Goal: Transaction & Acquisition: Book appointment/travel/reservation

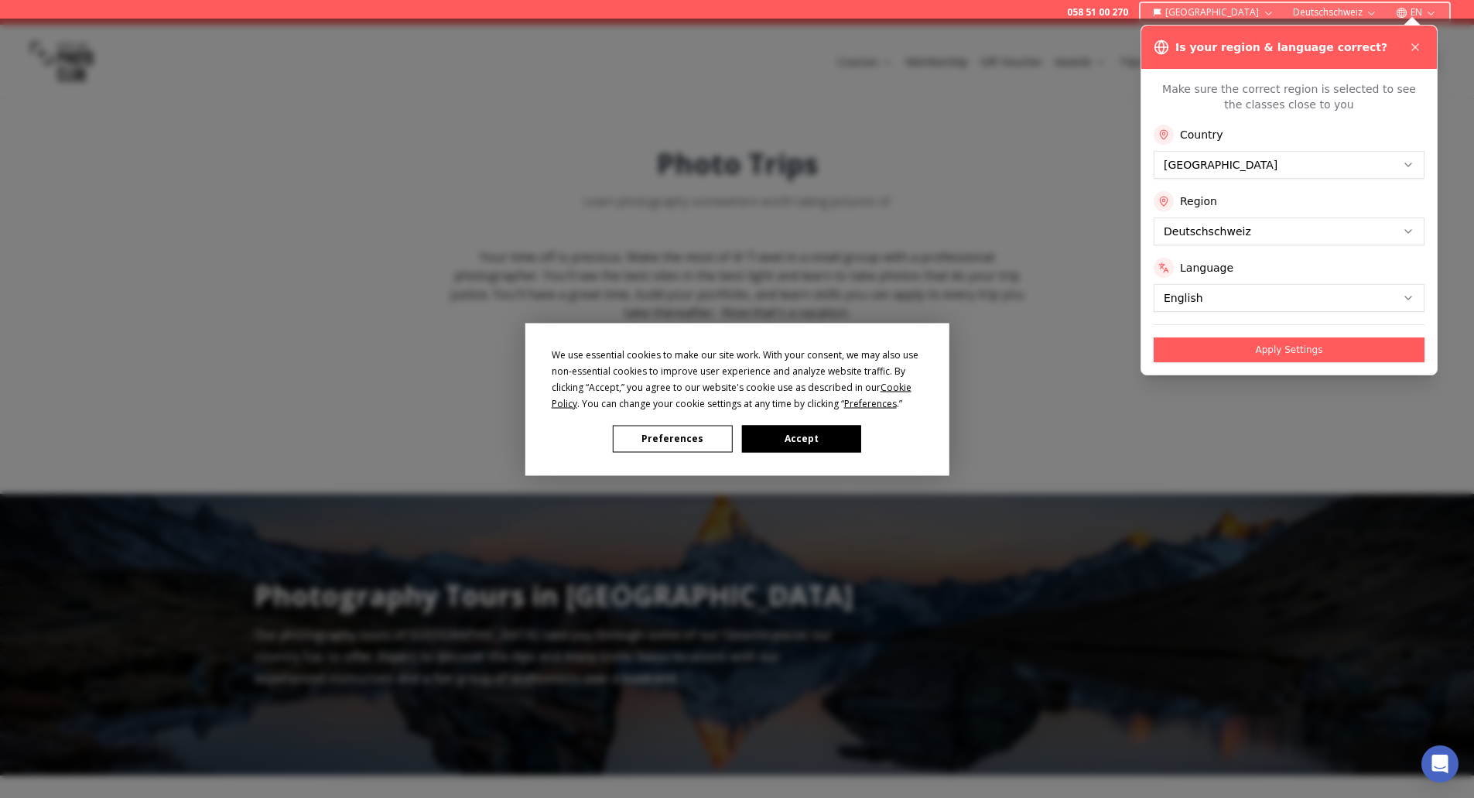
click at [843, 440] on button "Accept" at bounding box center [800, 438] width 119 height 27
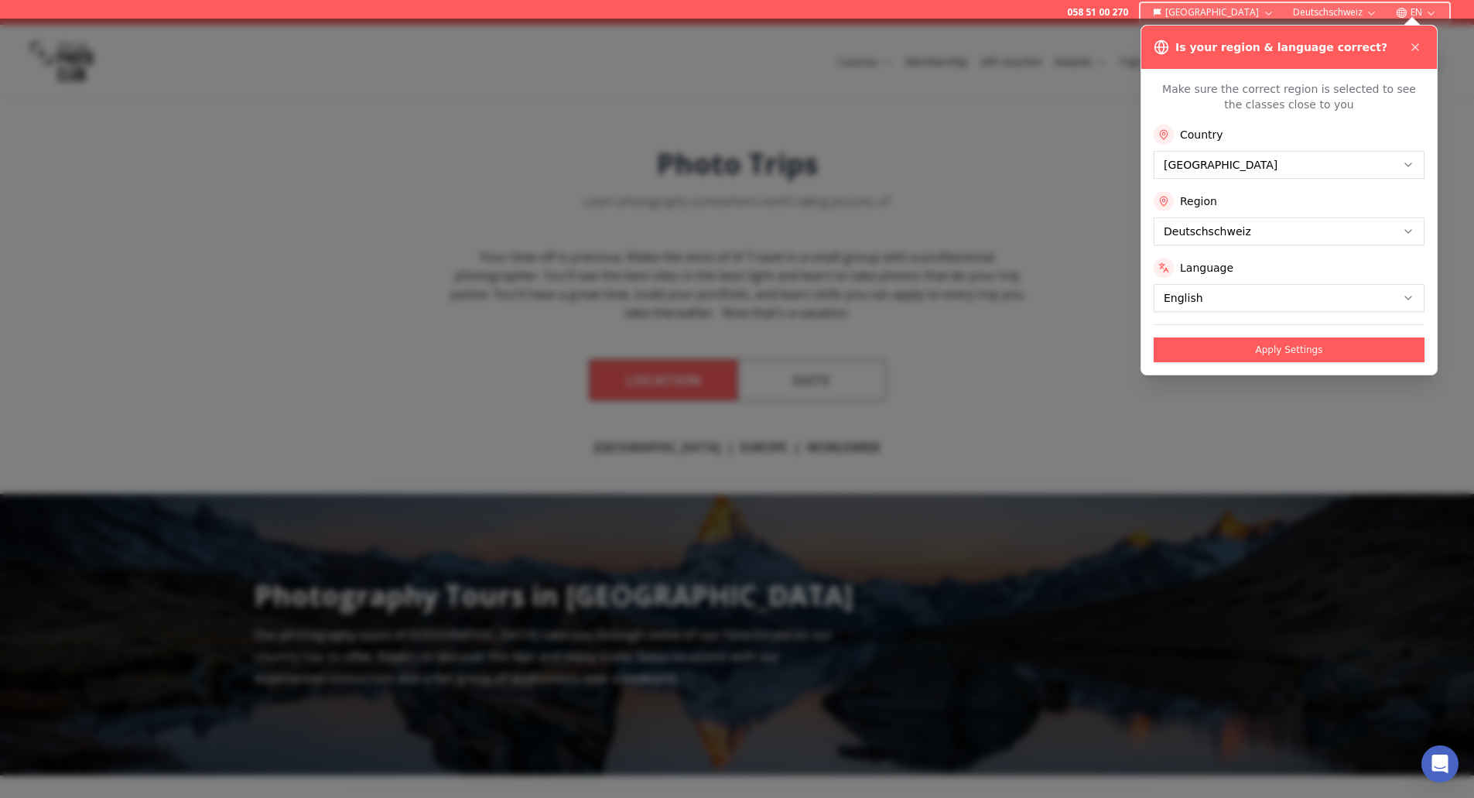
drag, startPoint x: 1234, startPoint y: 350, endPoint x: 1426, endPoint y: 62, distance: 346.4
click at [1426, 64] on div "Is your region & language correct? Make sure the correct region is selected to …" at bounding box center [1289, 200] width 297 height 351
click at [1416, 42] on icon at bounding box center [1415, 47] width 12 height 12
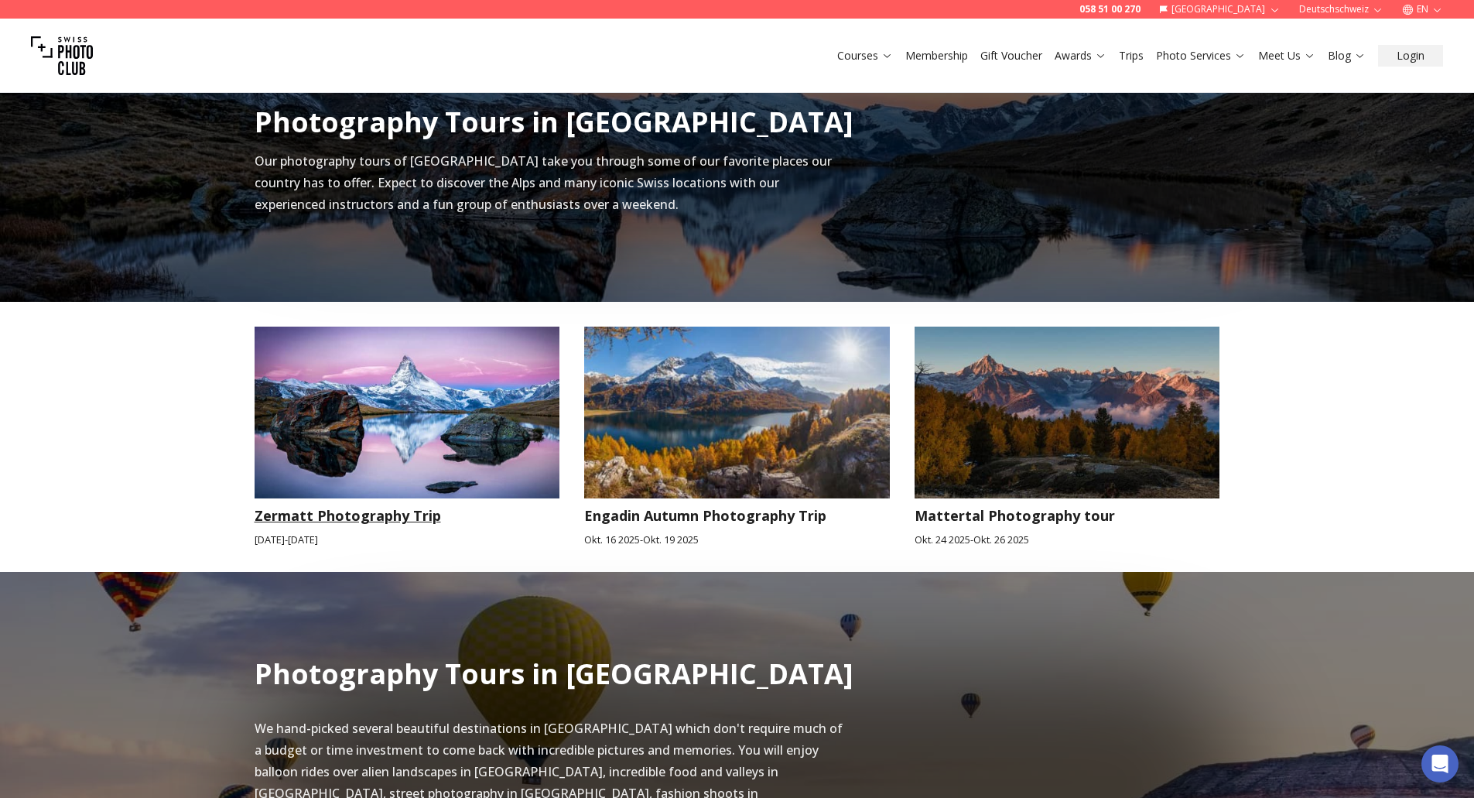
scroll to position [464, 0]
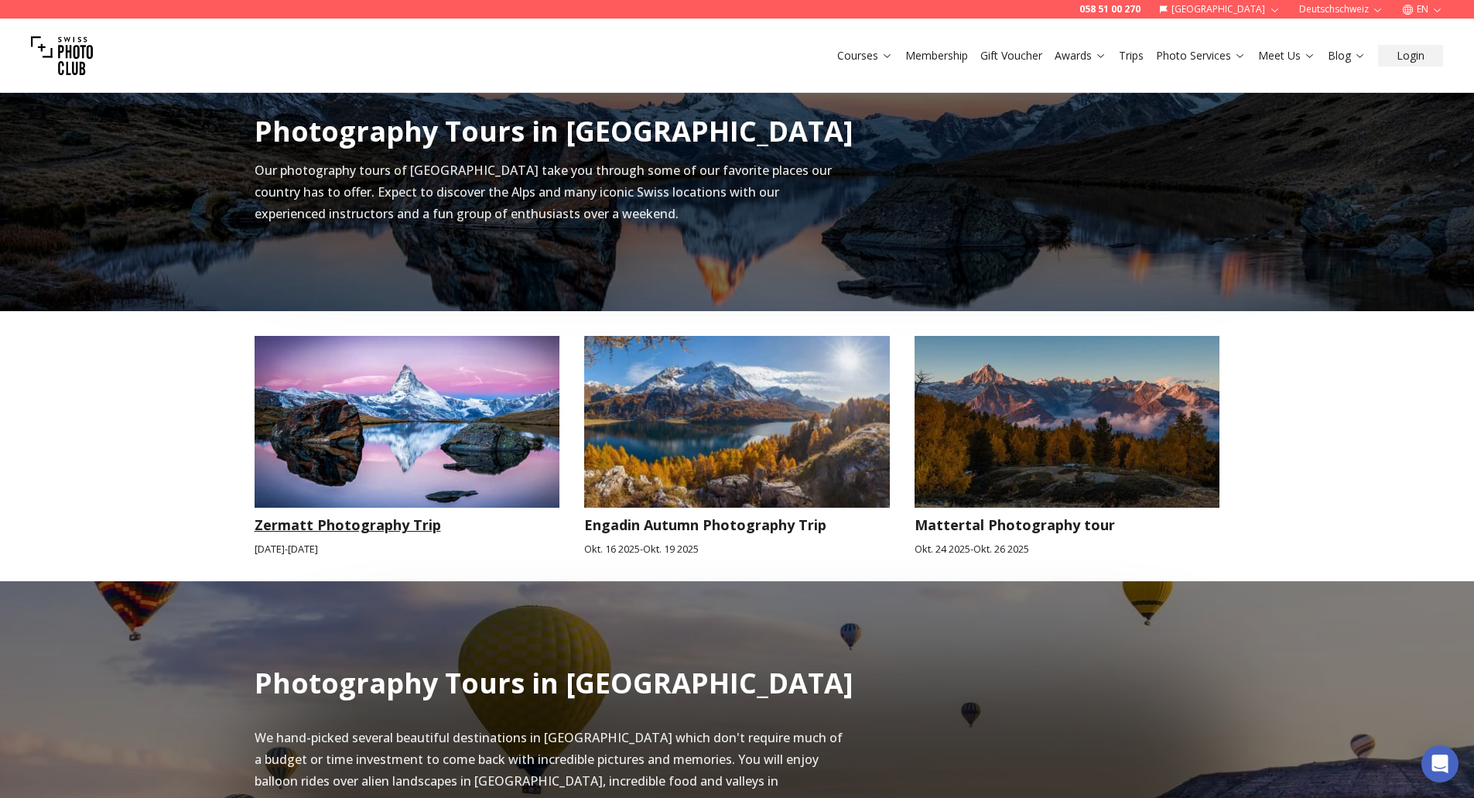
click at [378, 524] on h3 "Zermatt Photography Trip" at bounding box center [408, 525] width 306 height 22
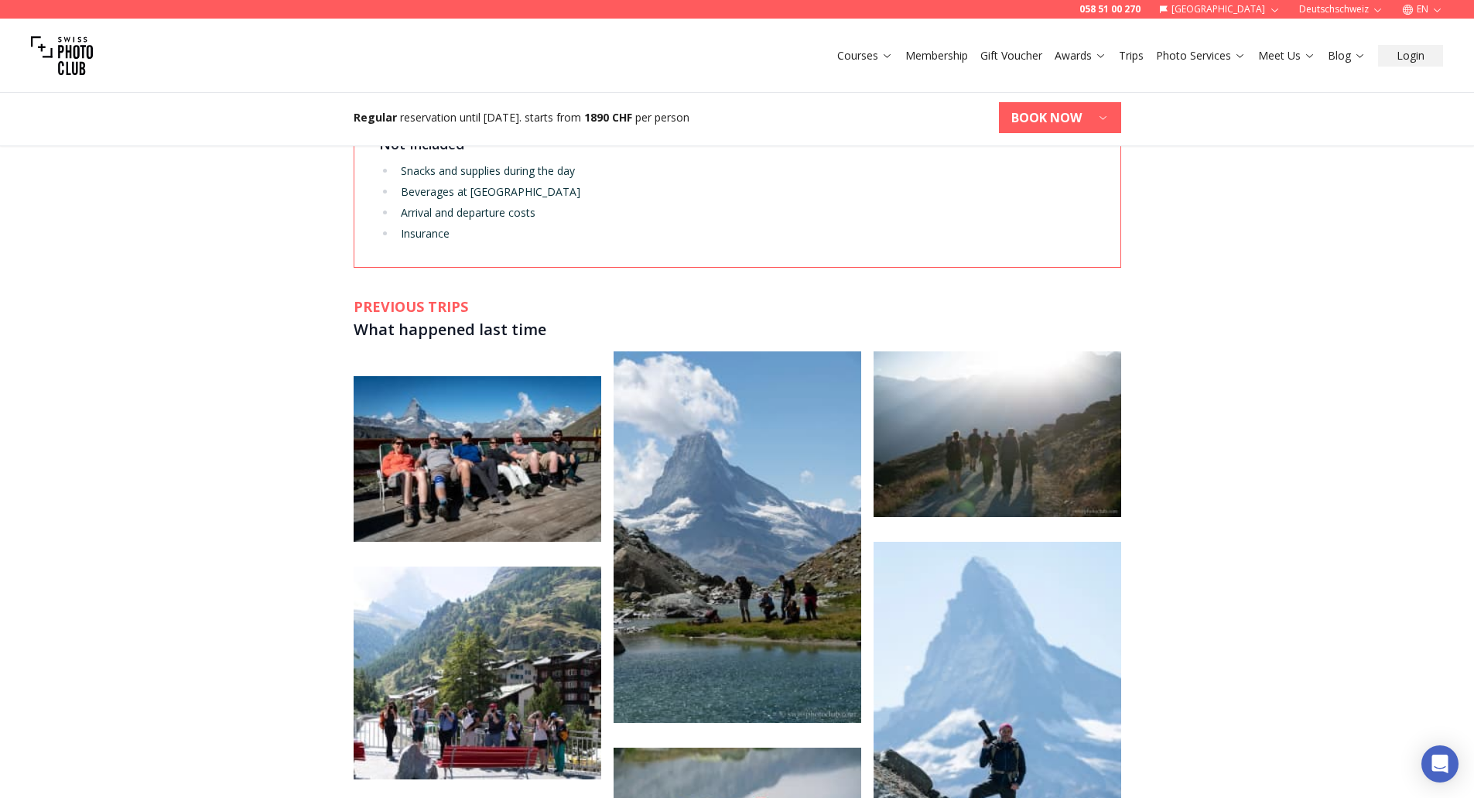
scroll to position [3018, 0]
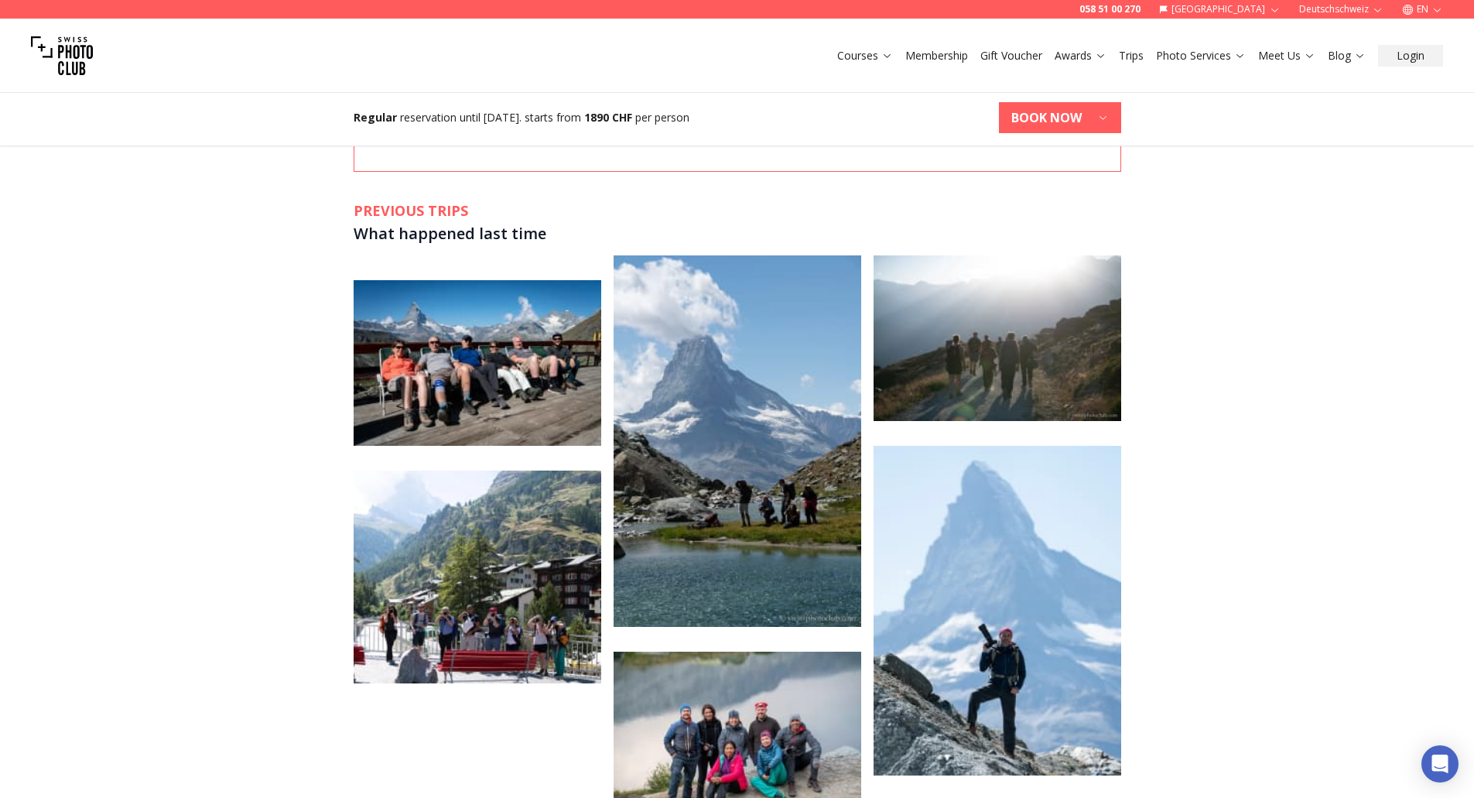
click at [751, 685] on img at bounding box center [738, 735] width 248 height 166
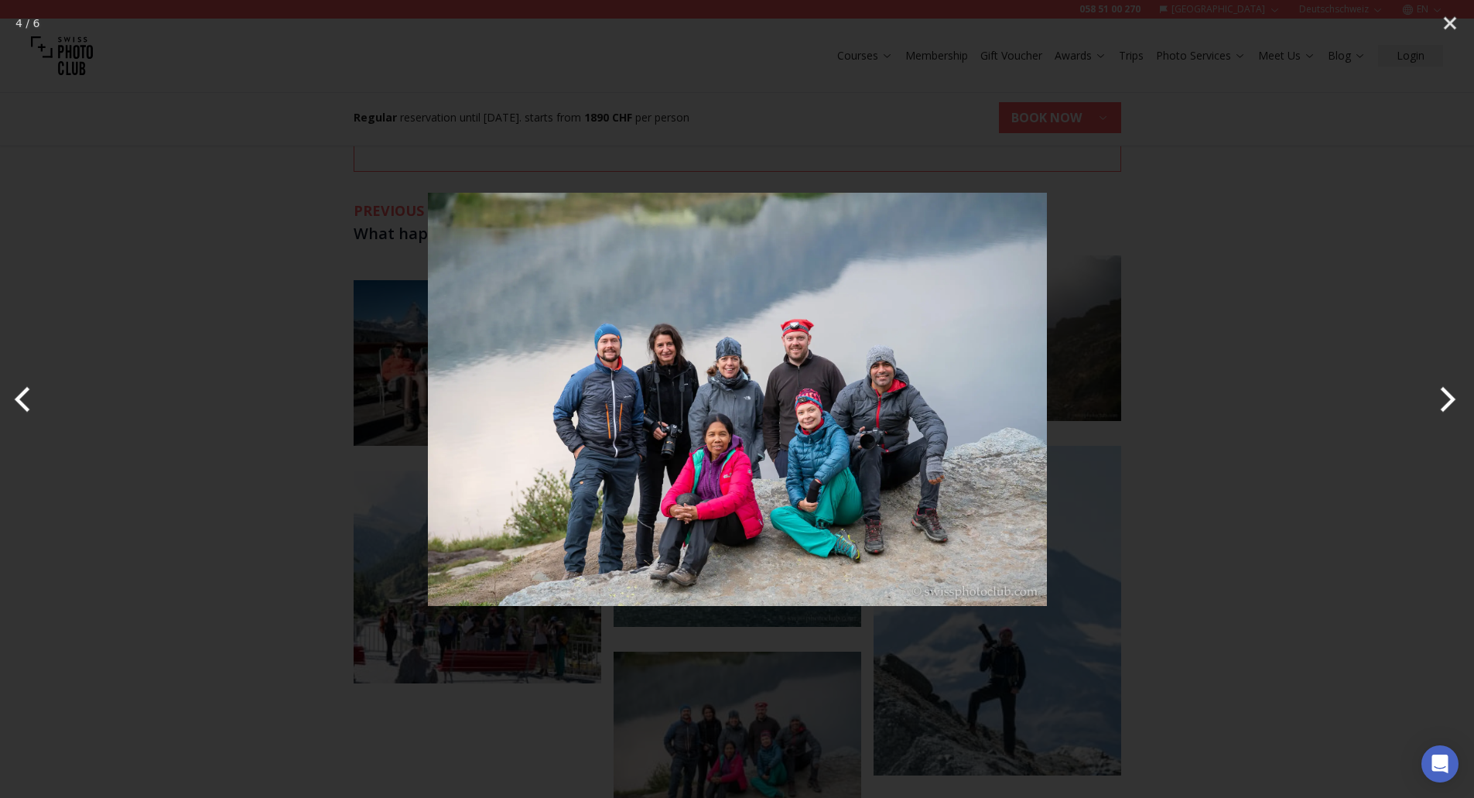
click at [789, 393] on img at bounding box center [737, 399] width 619 height 619
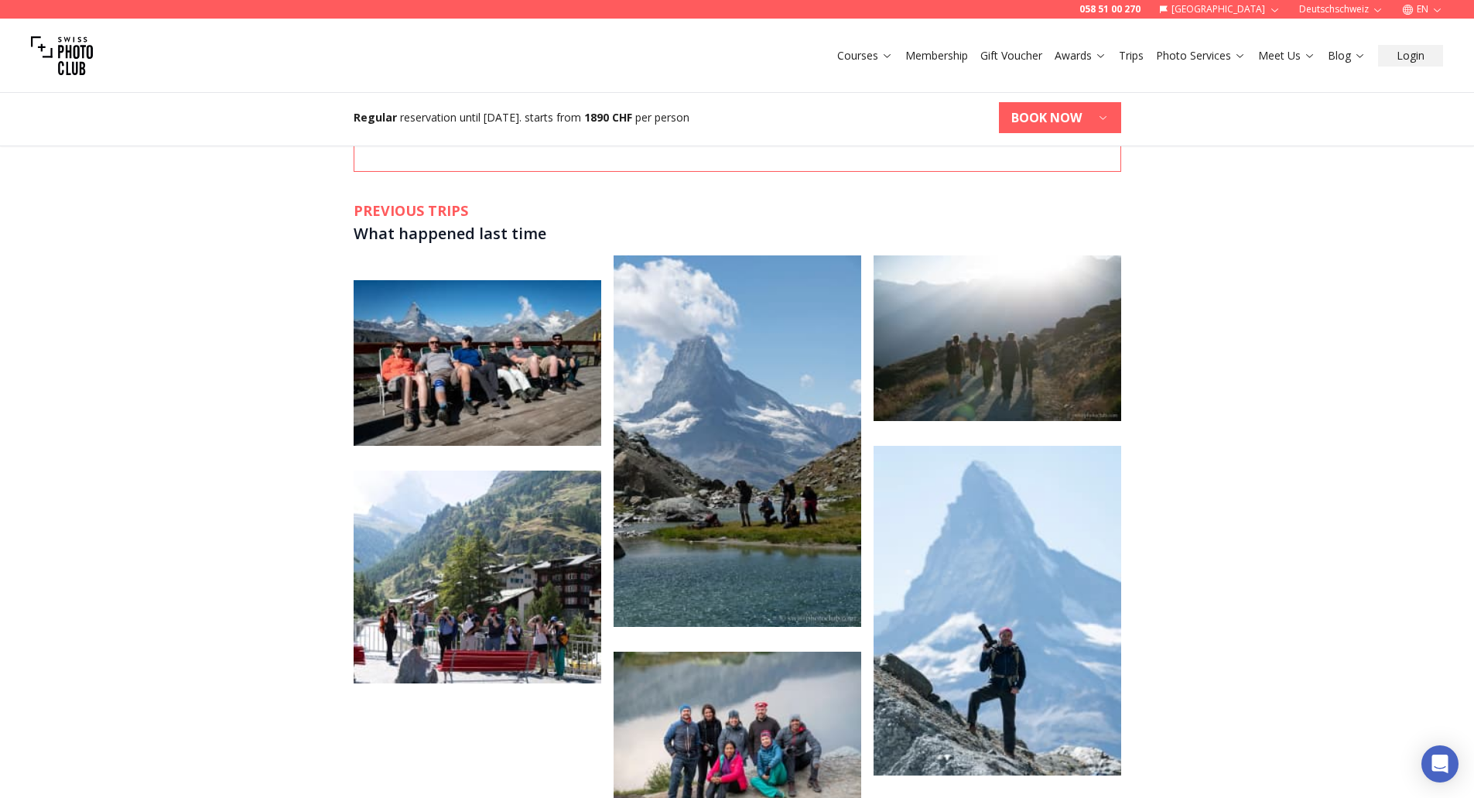
click at [478, 280] on img at bounding box center [478, 363] width 248 height 166
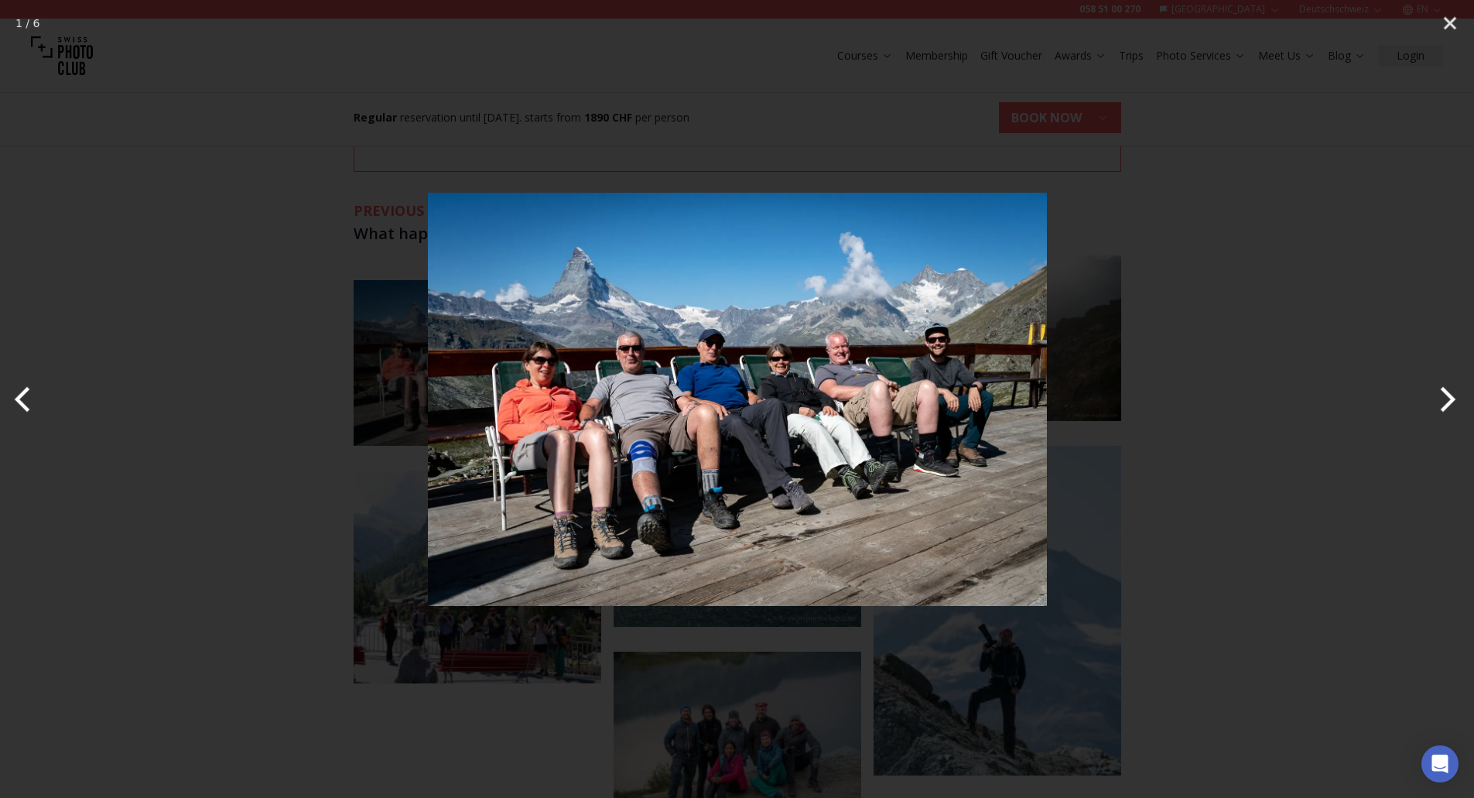
click at [1271, 488] on div at bounding box center [737, 399] width 1474 height 798
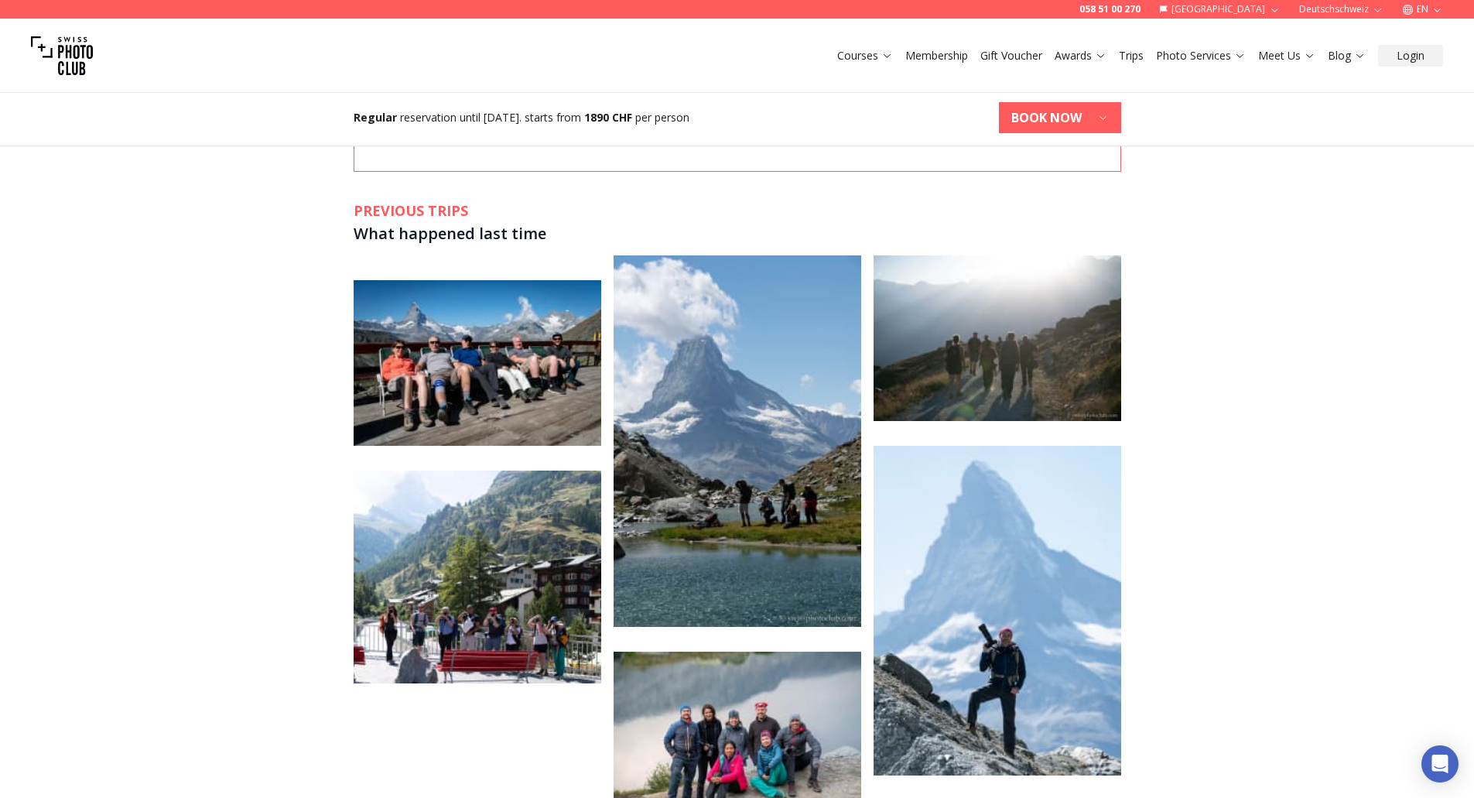
click at [511, 516] on img at bounding box center [478, 576] width 248 height 213
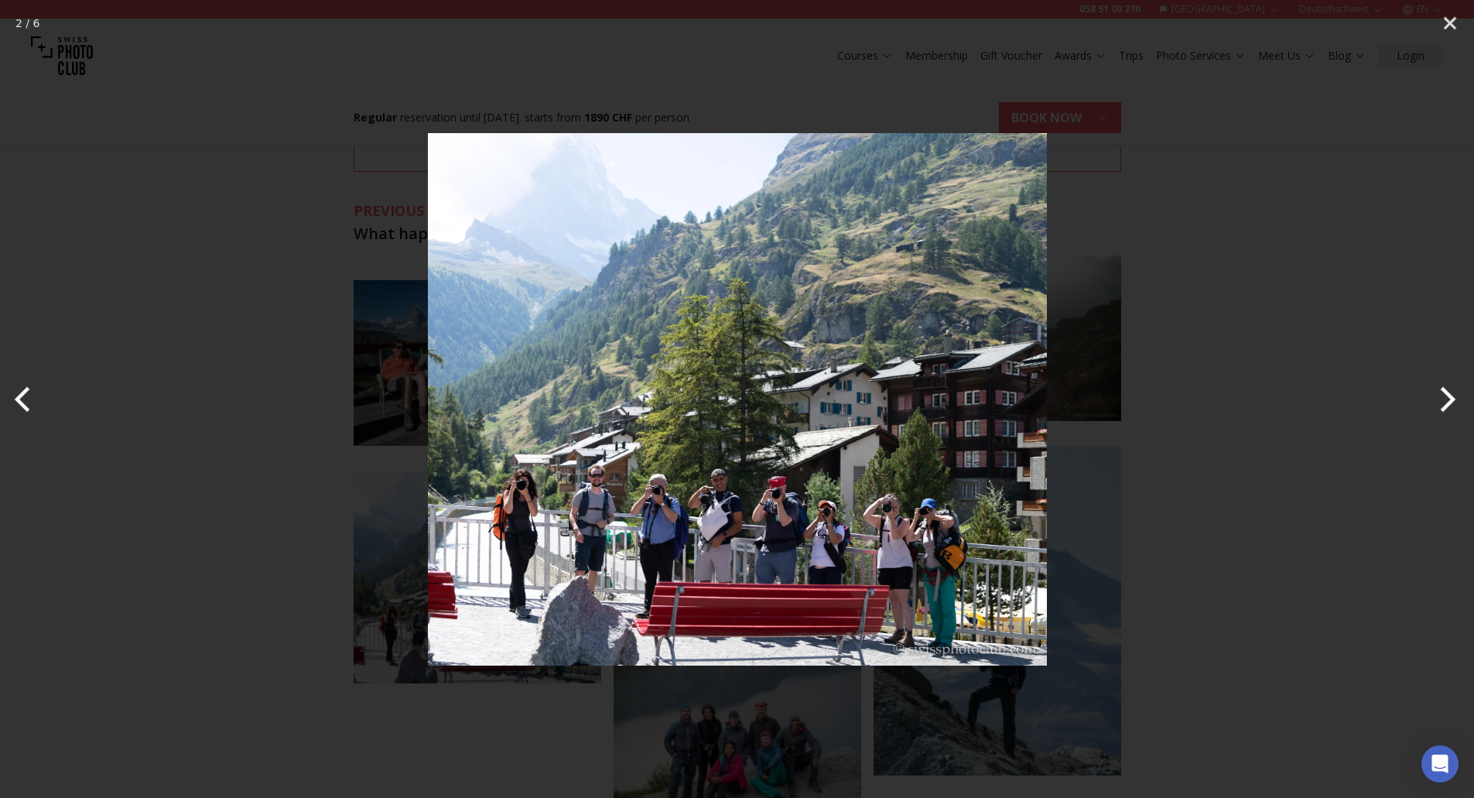
click at [820, 531] on img at bounding box center [737, 399] width 619 height 619
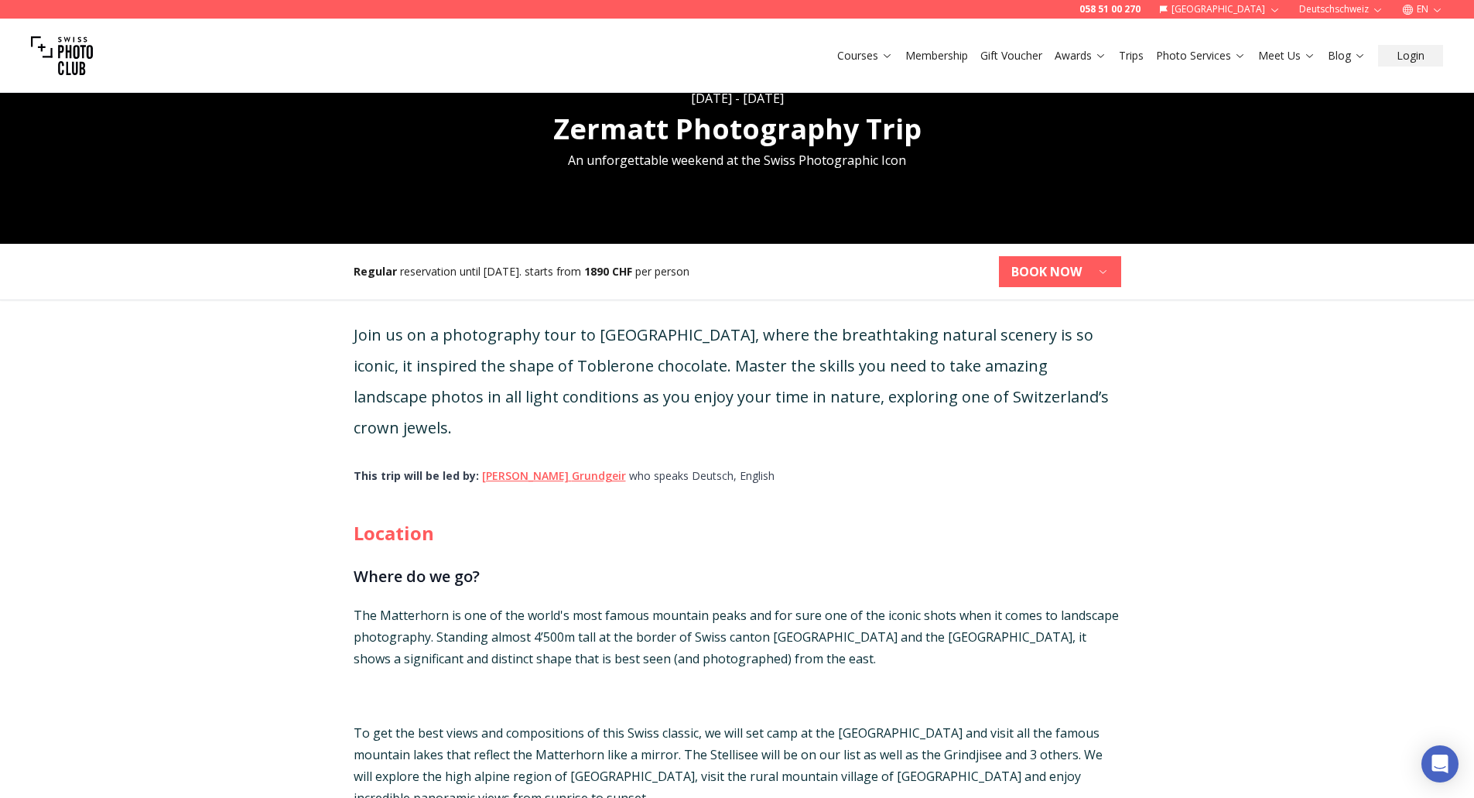
scroll to position [0, 0]
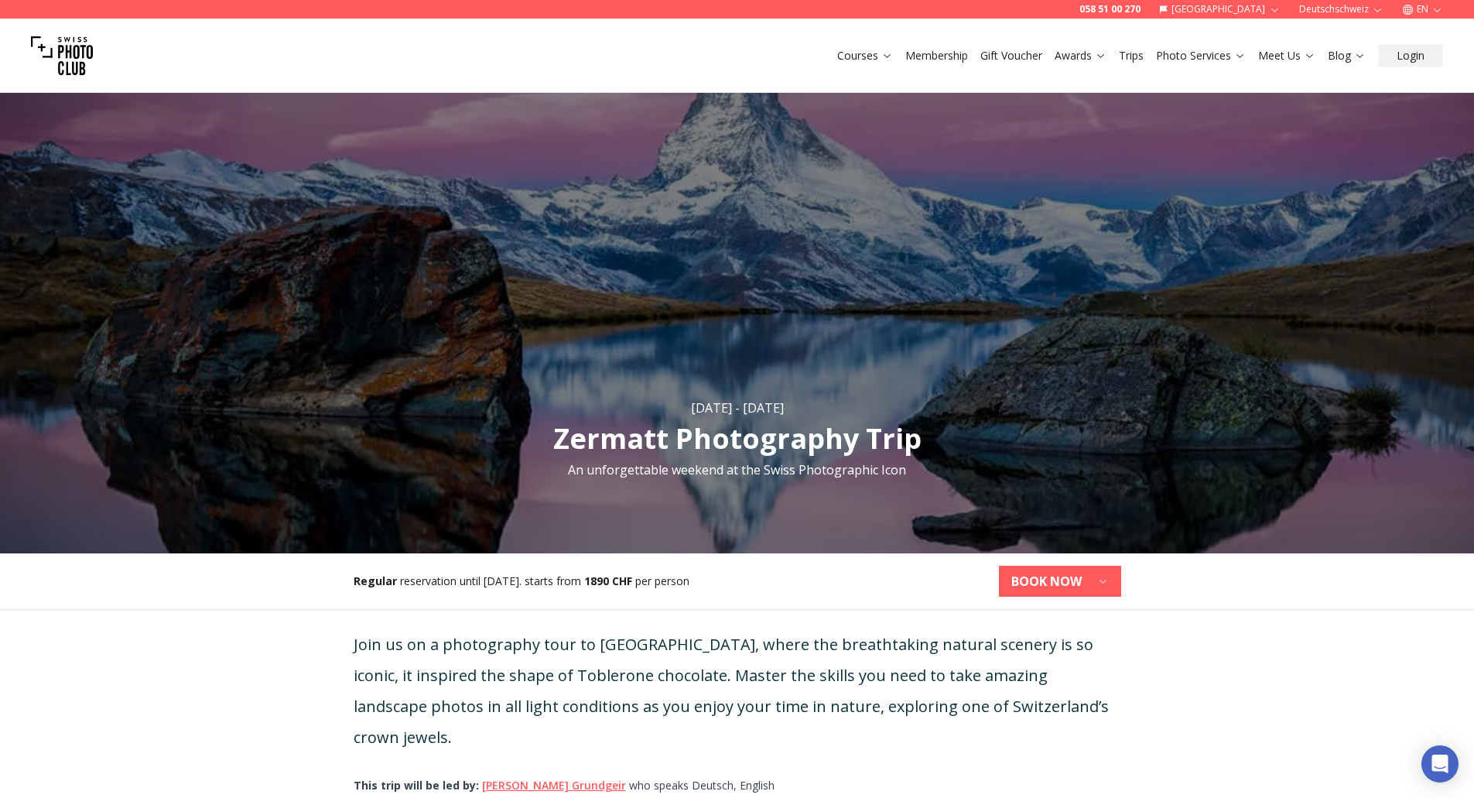
click at [1075, 582] on b "BOOK NOW" at bounding box center [1046, 581] width 70 height 19
click at [1037, 623] on b "[DATE] - [DATE]" at bounding box center [1002, 618] width 94 height 15
